Goal: Entertainment & Leisure: Consume media (video, audio)

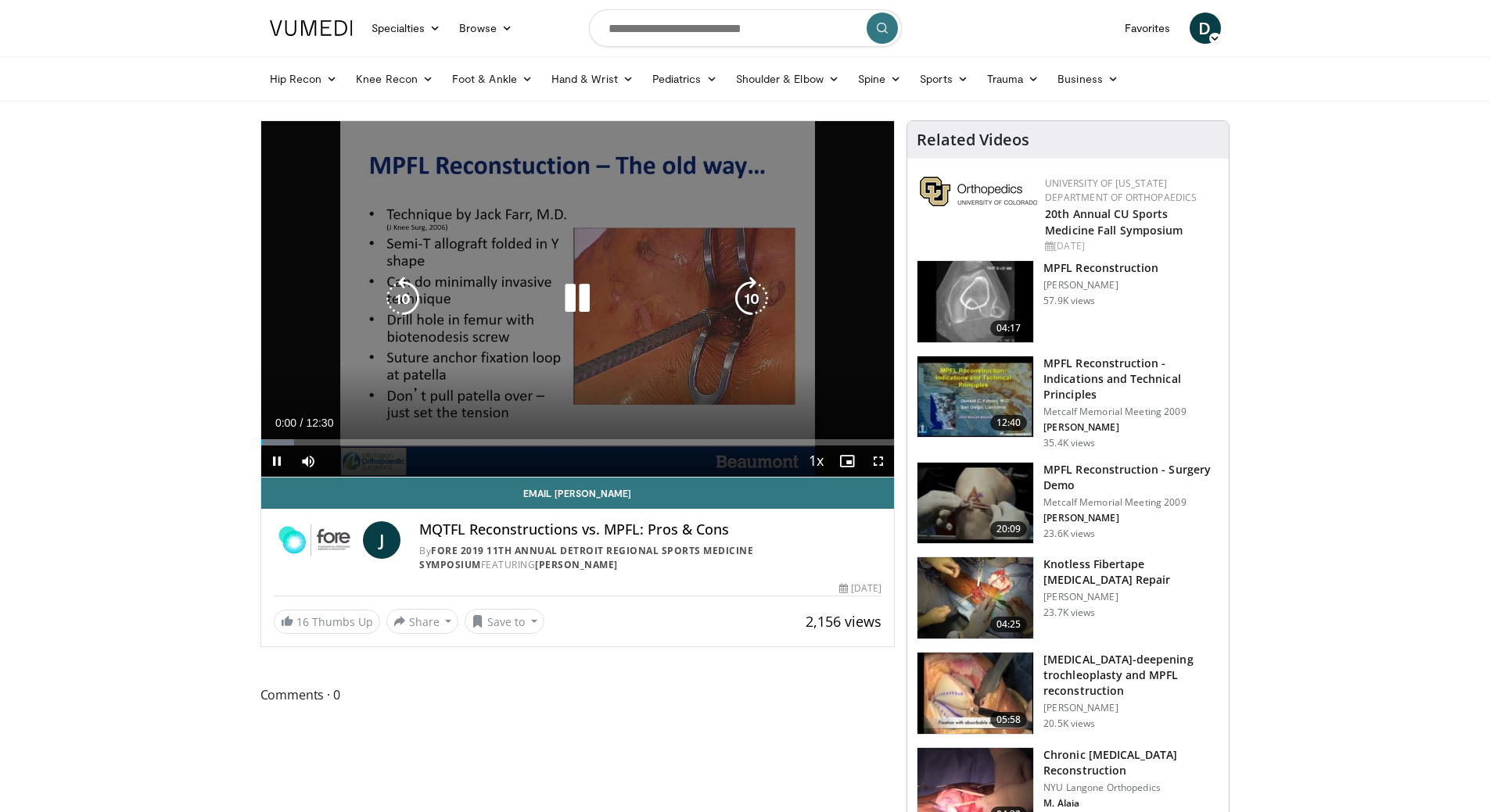
click at [578, 303] on icon "Video Player" at bounding box center [577, 299] width 44 height 44
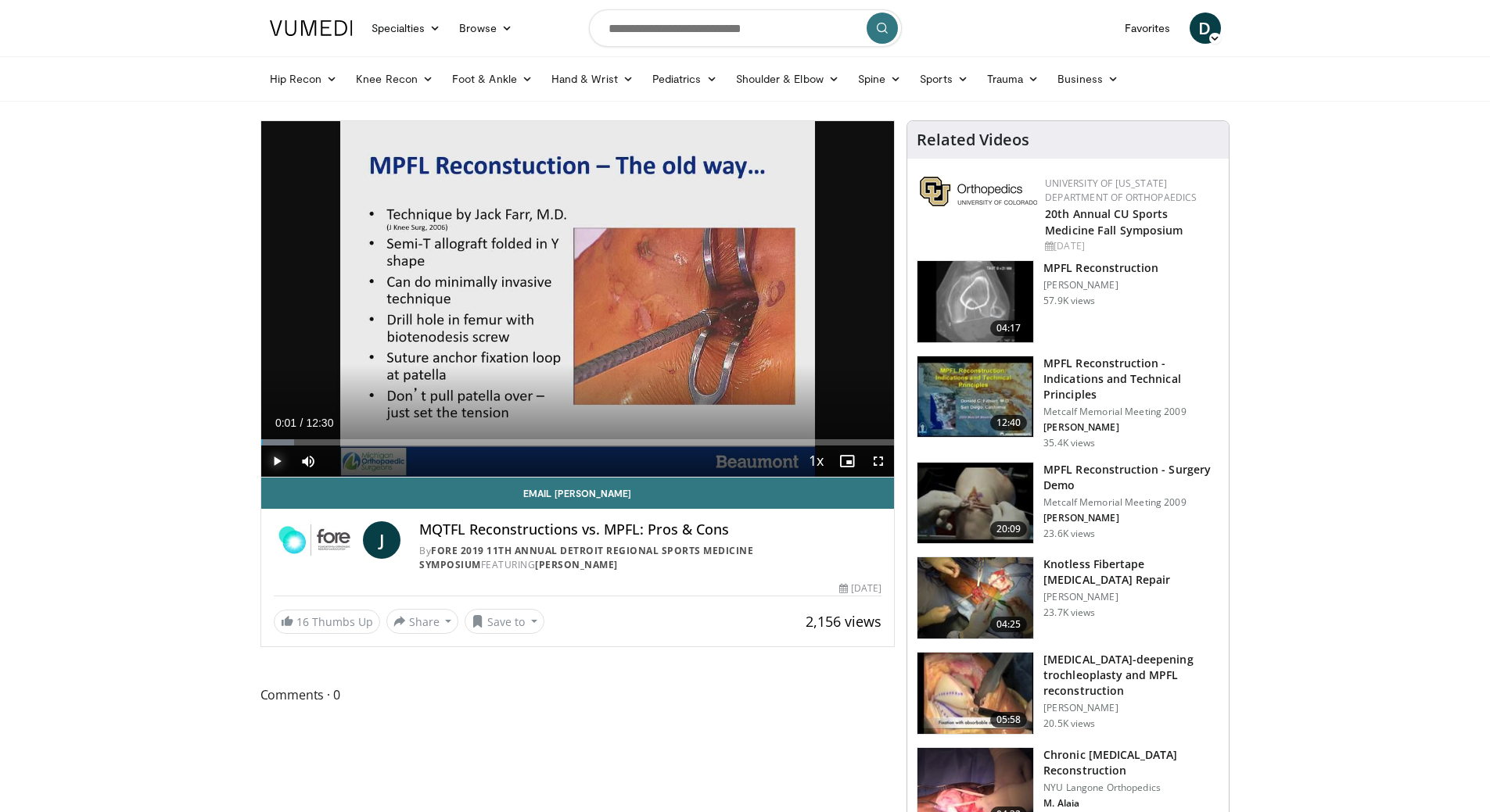
click at [279, 458] on span "Video Player" at bounding box center [277, 461] width 31 height 31
click at [877, 459] on span "Video Player" at bounding box center [878, 461] width 31 height 31
